Goal: Information Seeking & Learning: Learn about a topic

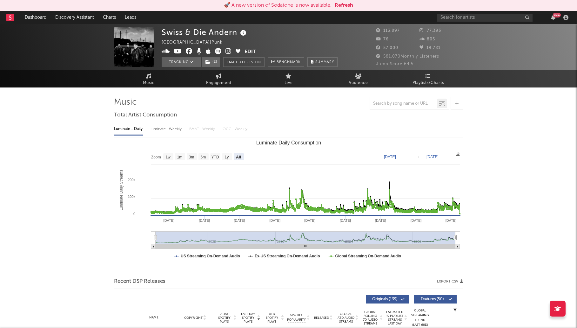
select select "All"
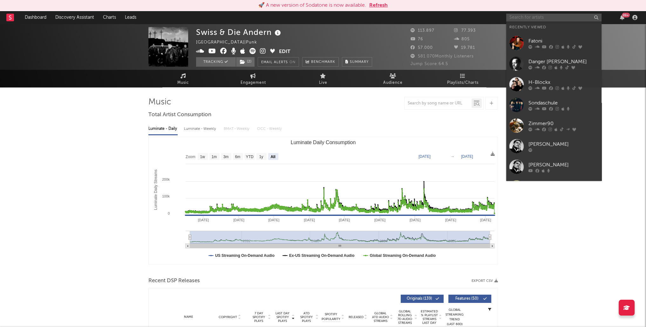
click at [538, 16] on input "text" at bounding box center [553, 18] width 95 height 8
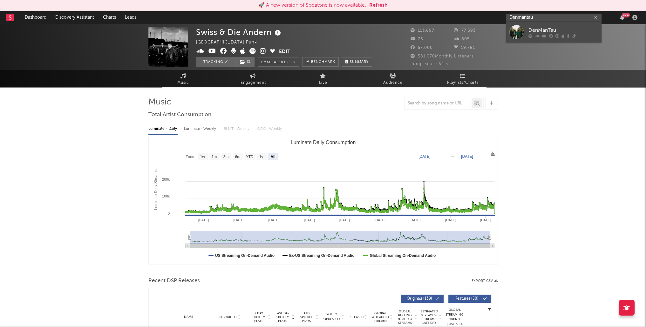
type input "Denmantau"
click at [545, 30] on div "DenManTau" at bounding box center [563, 30] width 70 height 8
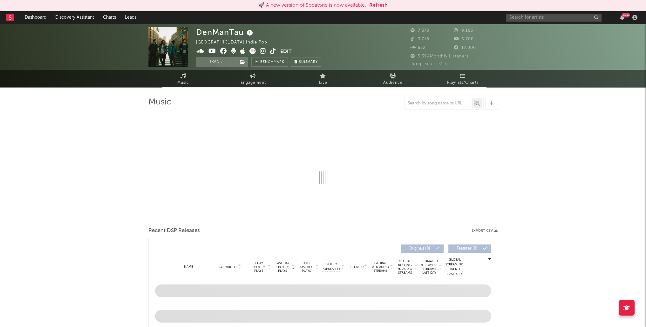
select select "6m"
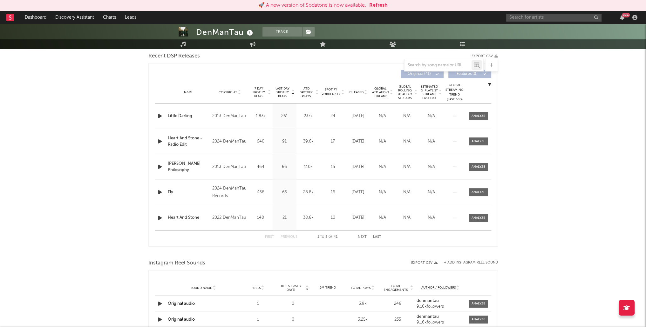
scroll to position [121, 0]
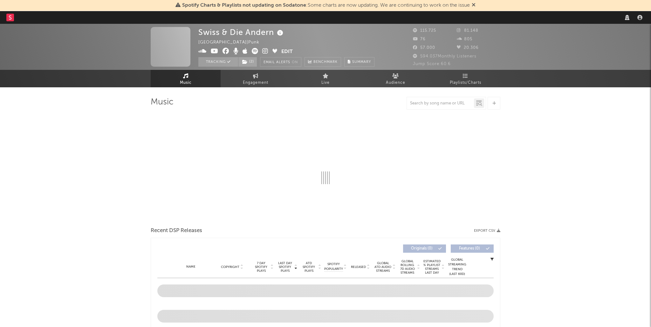
select select "recorded_music"
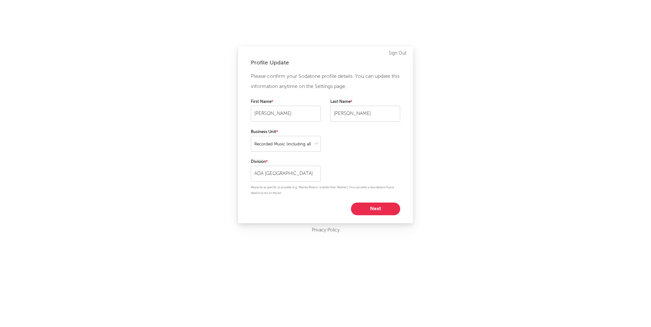
click at [368, 209] on button "Next" at bounding box center [375, 209] width 49 height 13
select select "other"
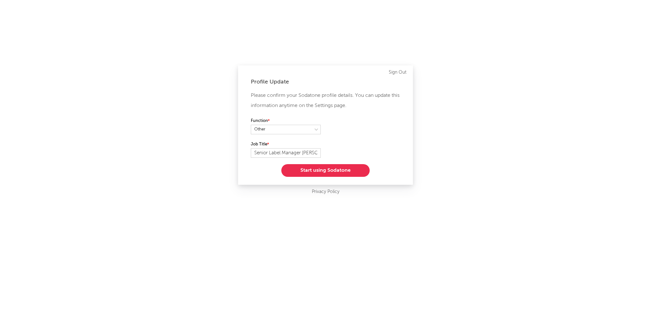
click at [323, 170] on button "Start using Sodatone" at bounding box center [325, 170] width 88 height 13
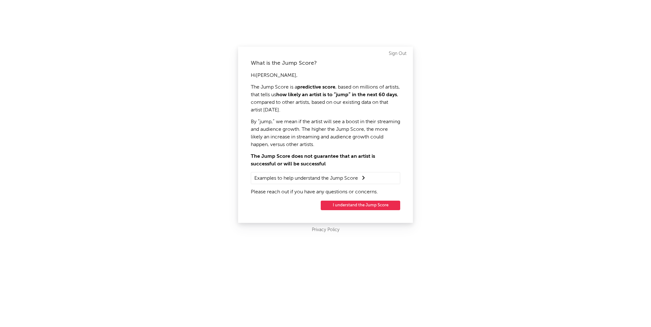
click at [362, 206] on button "I understand the Jump Score" at bounding box center [360, 206] width 79 height 10
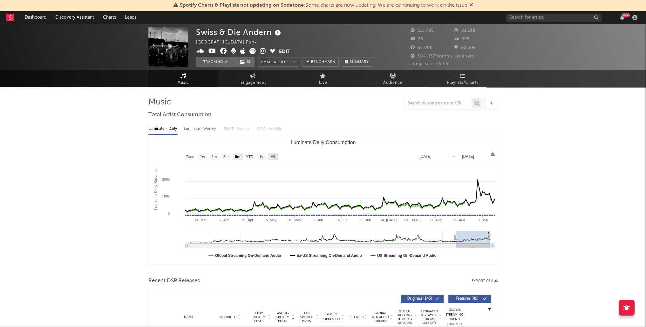
click at [274, 157] on text "All" at bounding box center [272, 157] width 4 height 4
select select "All"
type input "[DATE]"
